Goal: Information Seeking & Learning: Learn about a topic

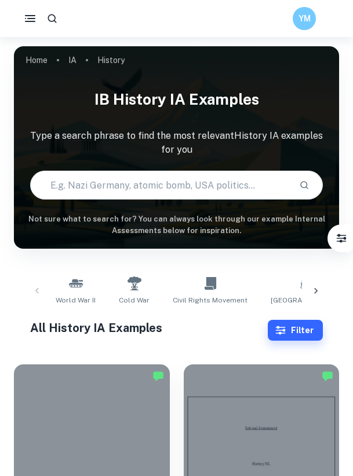
scroll to position [290, 0]
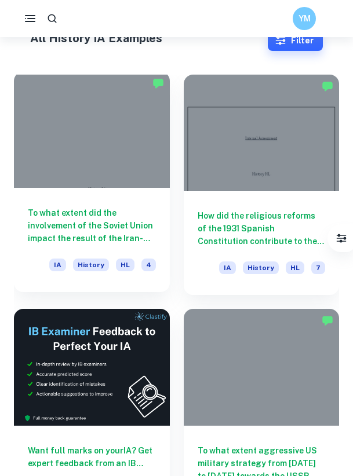
click at [82, 220] on h6 "To what extent did the involvement of the Soviet Union impact the result of the…" at bounding box center [92, 226] width 128 height 38
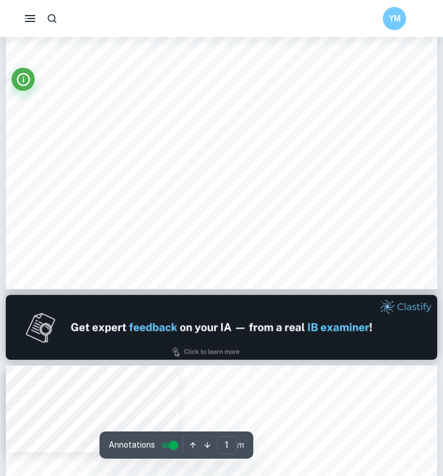
scroll to position [317, 0]
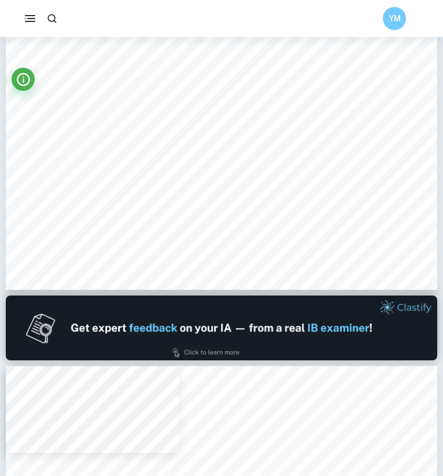
type input "1"
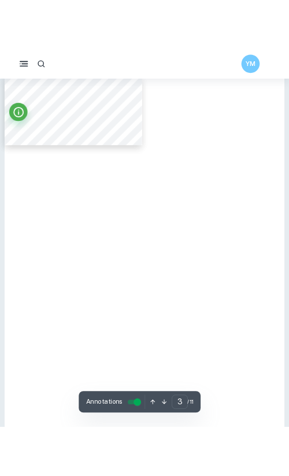
scroll to position [2409, 0]
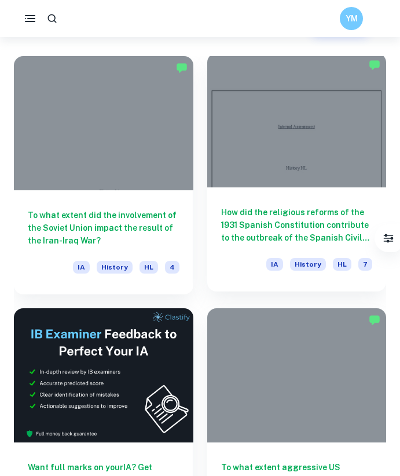
scroll to position [313, 0]
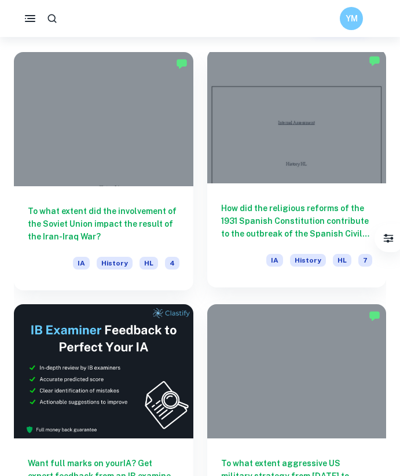
click at [259, 226] on h6 "How did the religious reforms of the 1931 Spanish Constitution contribute to th…" at bounding box center [297, 221] width 152 height 38
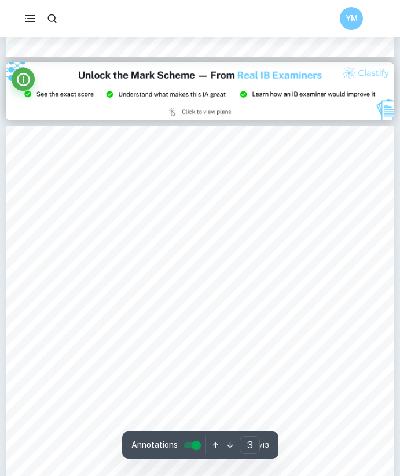
scroll to position [1157, 0]
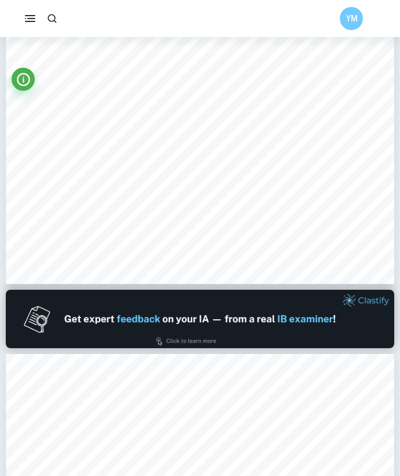
type input "1"
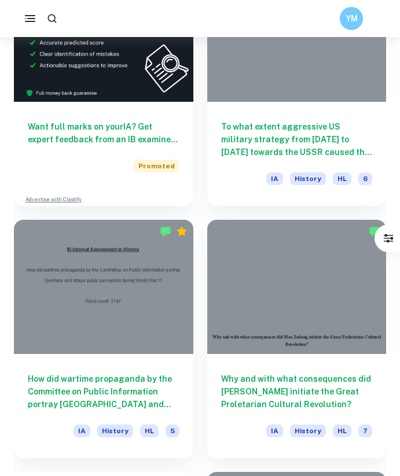
scroll to position [651, 0]
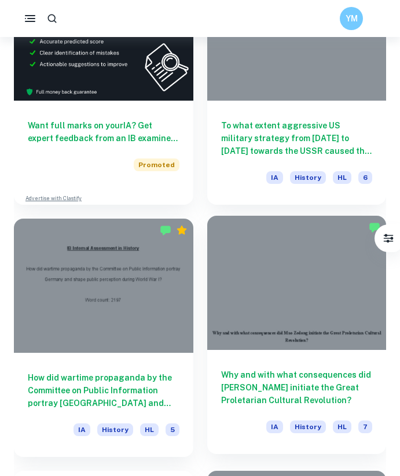
click at [255, 382] on h6 "Why and with what consequences did [PERSON_NAME] initiate the Great Proletarian…" at bounding box center [297, 388] width 152 height 38
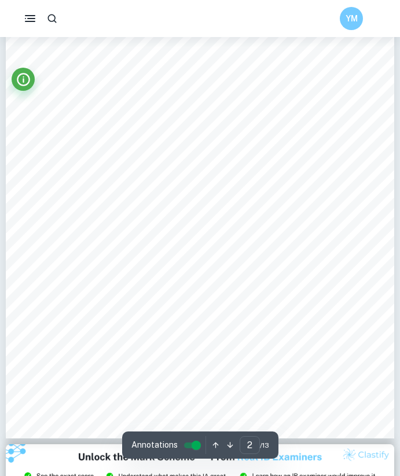
scroll to position [681, 0]
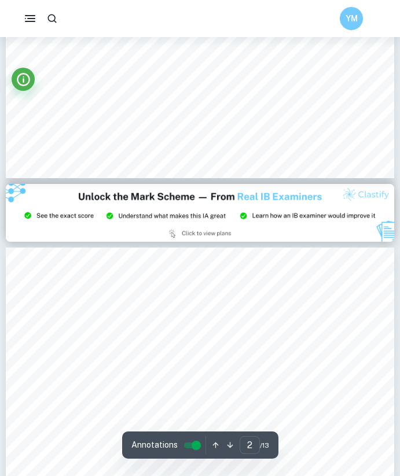
type input "3"
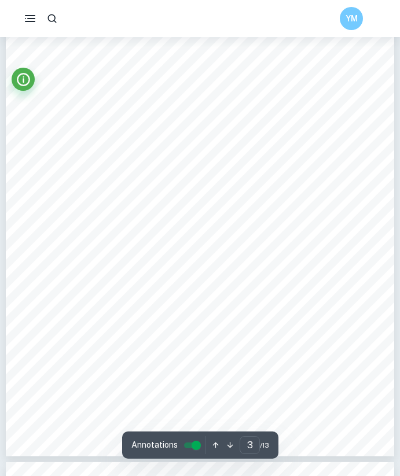
scroll to position [1246, 0]
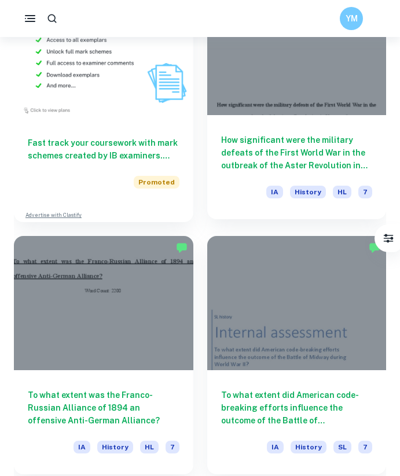
scroll to position [1142, 0]
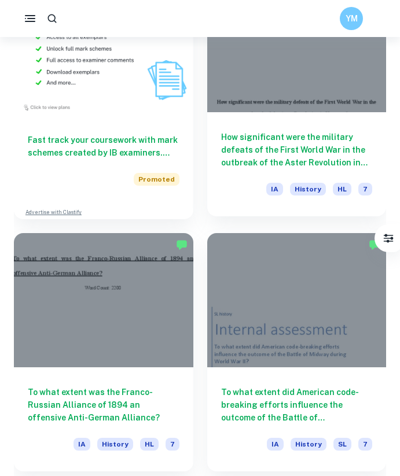
click at [253, 140] on h6 "How significant were the military defeats of the First World War in the outbrea…" at bounding box center [297, 150] width 152 height 38
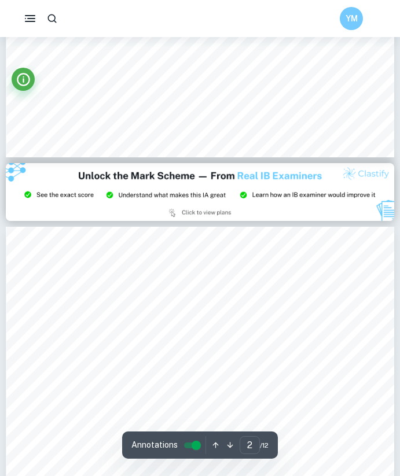
type input "3"
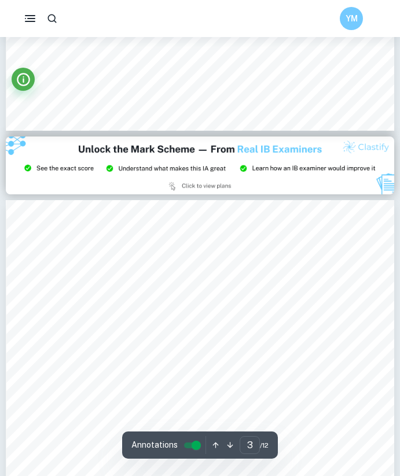
scroll to position [1172, 0]
